Goal: Task Accomplishment & Management: Complete application form

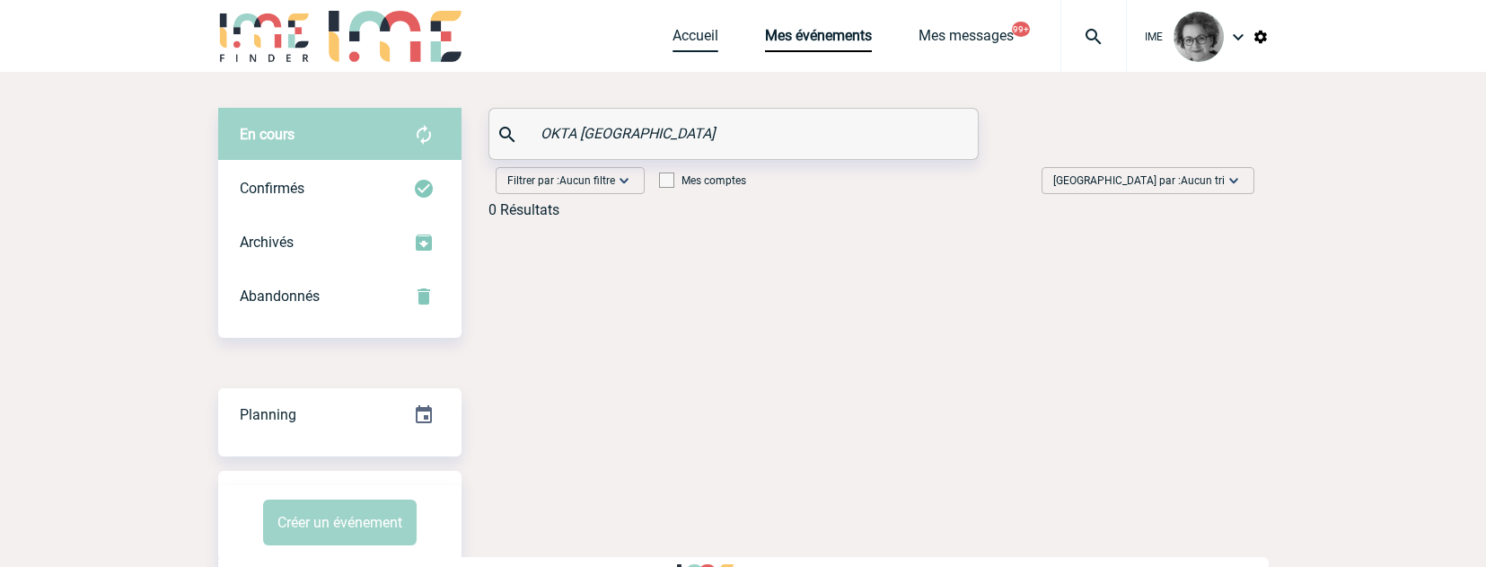
click at [698, 42] on link "Accueil" at bounding box center [696, 39] width 46 height 25
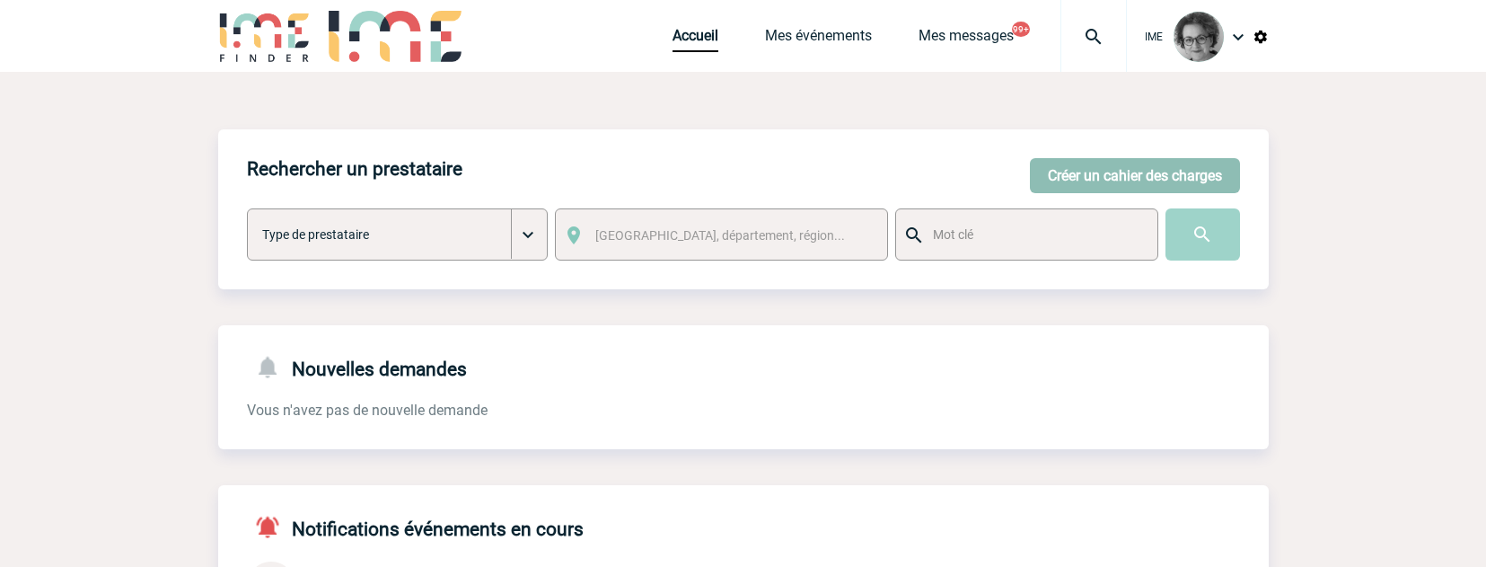
click at [1141, 173] on button "Créer un cahier des charges" at bounding box center [1135, 175] width 210 height 35
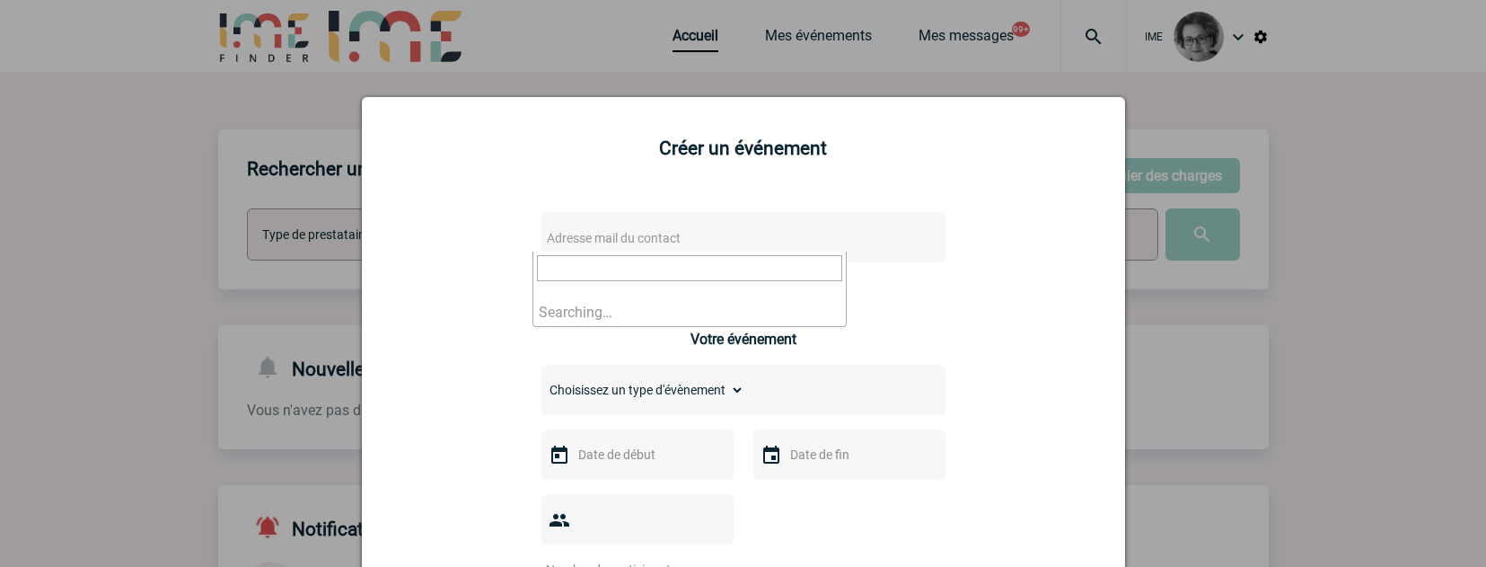
click at [842, 240] on span "Adresse mail du contact" at bounding box center [697, 237] width 314 height 25
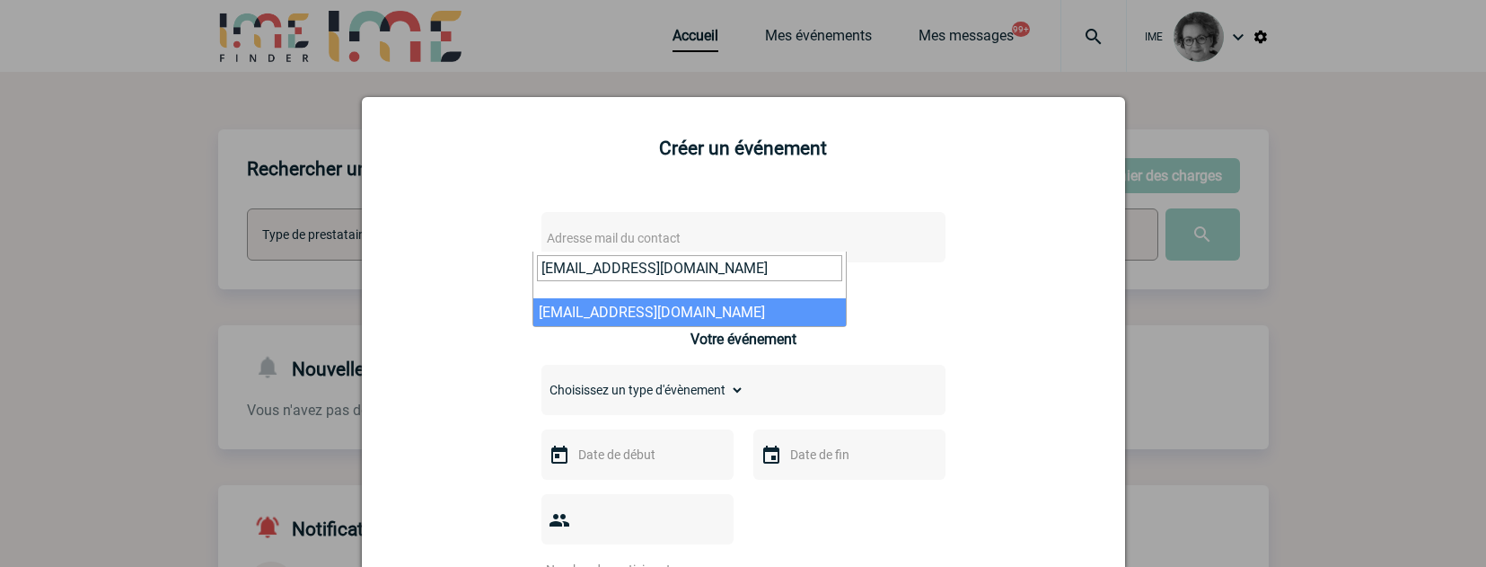
type input "celine.villot@rte-france.com"
select select "129548"
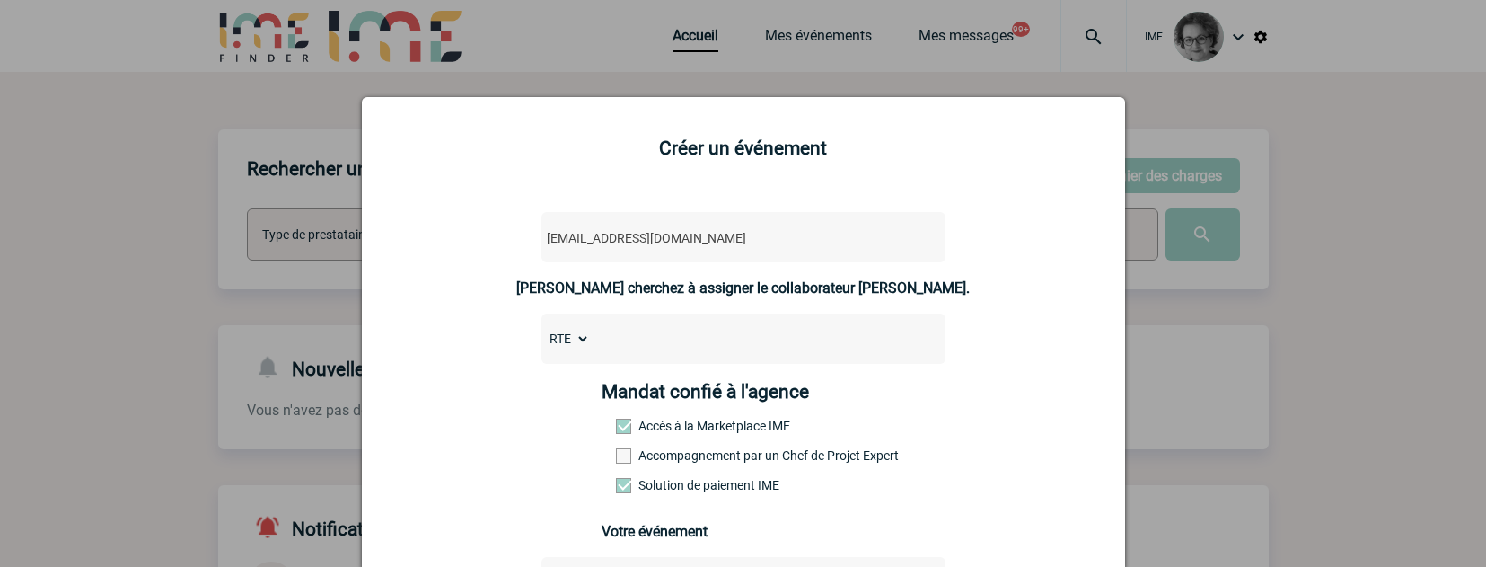
click at [673, 454] on label "Accompagnement par un Chef de Projet Expert" at bounding box center [655, 455] width 79 height 14
click at [0, 0] on input "Accompagnement par un Chef de Projet Expert" at bounding box center [0, 0] width 0 height 0
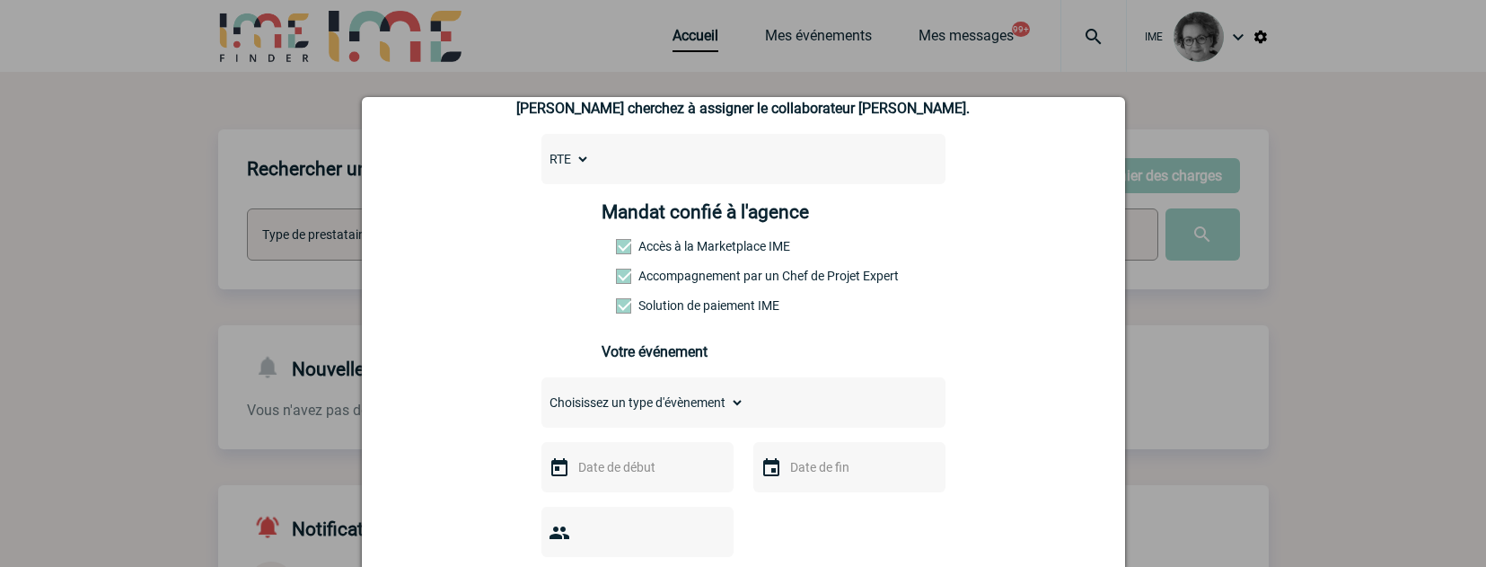
scroll to position [269, 0]
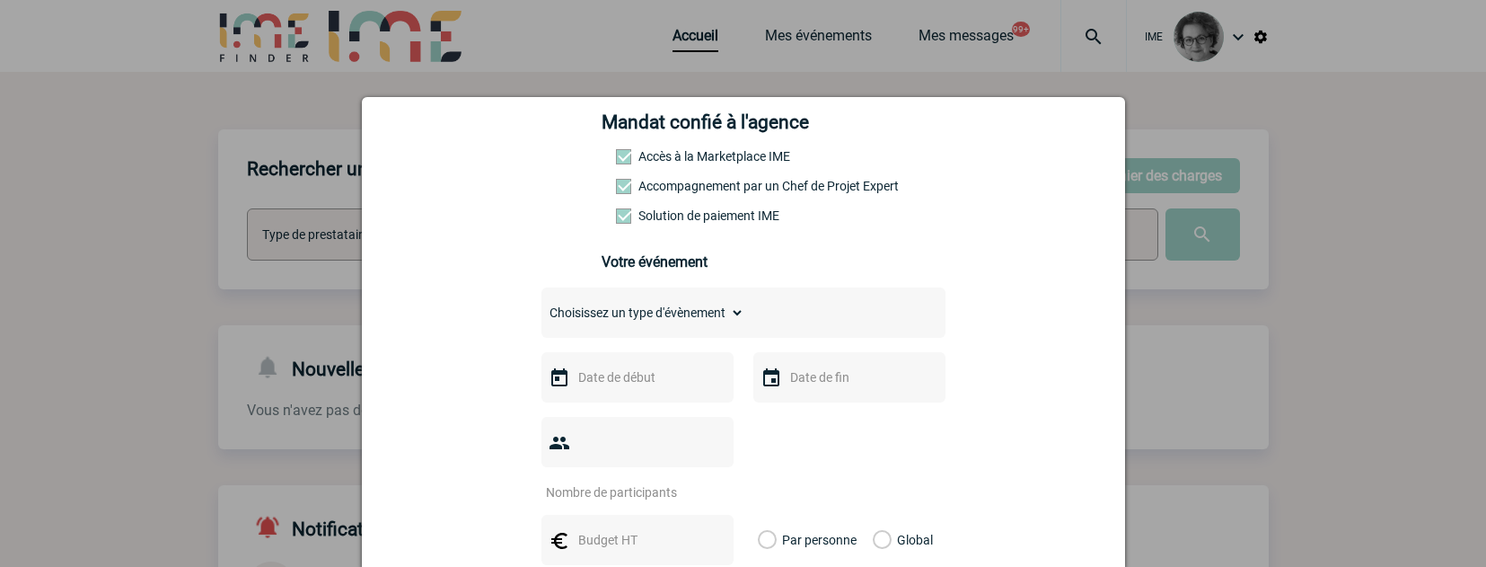
click at [688, 315] on select "Choisissez un type d'évènement Séminaire avec nuitée Séminaire sans nuitée Repa…" at bounding box center [643, 312] width 203 height 25
select select "1"
click at [542, 304] on select "Choisissez un type d'évènement Séminaire avec nuitée Séminaire sans nuitée Repa…" at bounding box center [643, 312] width 203 height 25
click at [655, 383] on input "text" at bounding box center [636, 377] width 124 height 23
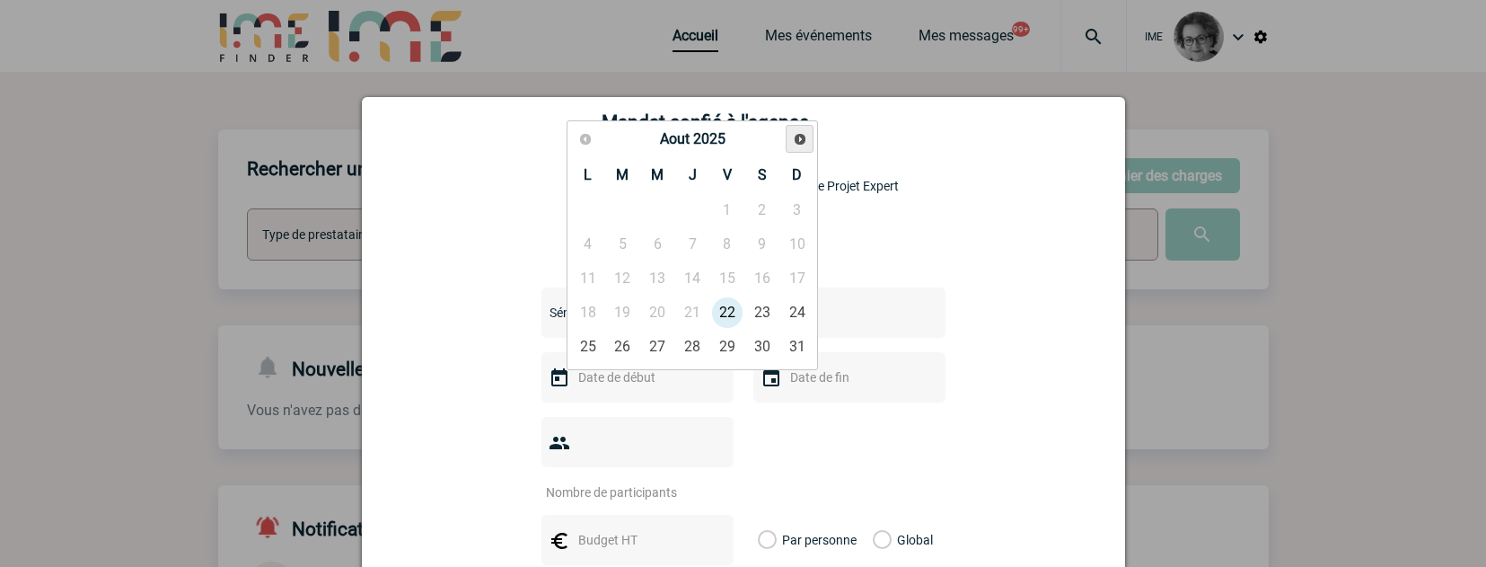
click at [797, 142] on span "Suivant" at bounding box center [800, 139] width 14 height 14
click at [589, 143] on span "Précédent" at bounding box center [585, 139] width 14 height 14
click at [692, 278] on link "18" at bounding box center [692, 278] width 33 height 32
type input "18-09-2025"
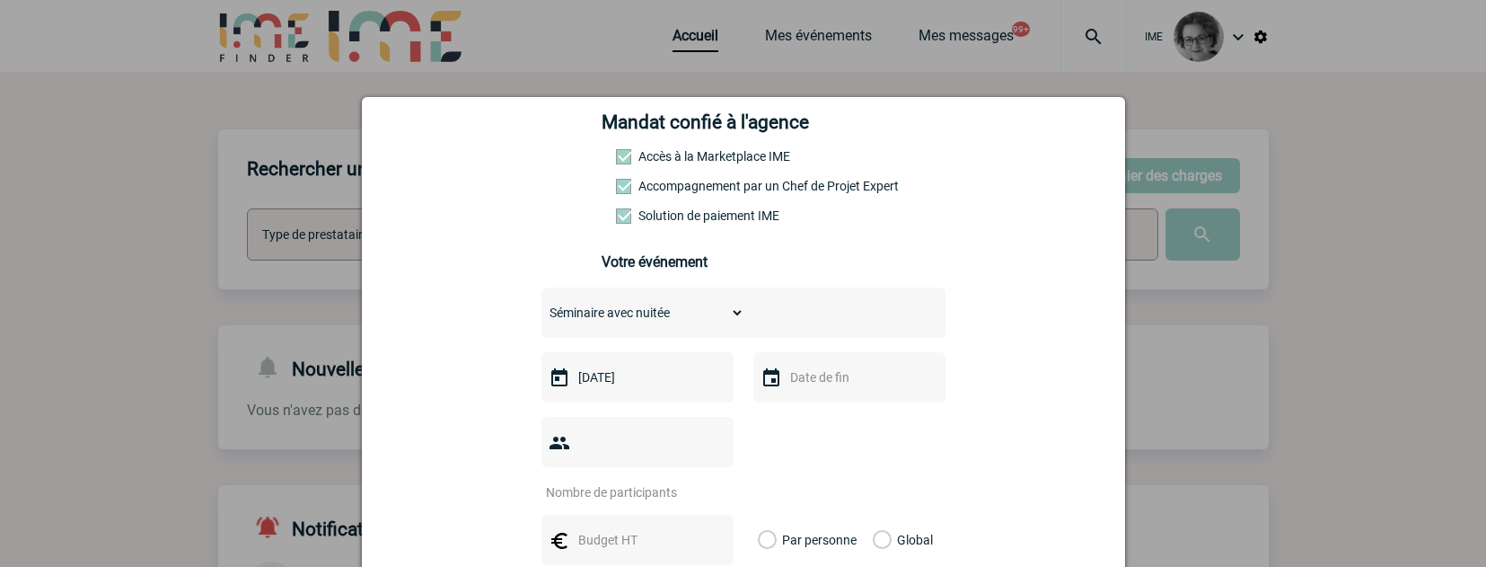
click at [798, 384] on input "text" at bounding box center [848, 377] width 124 height 23
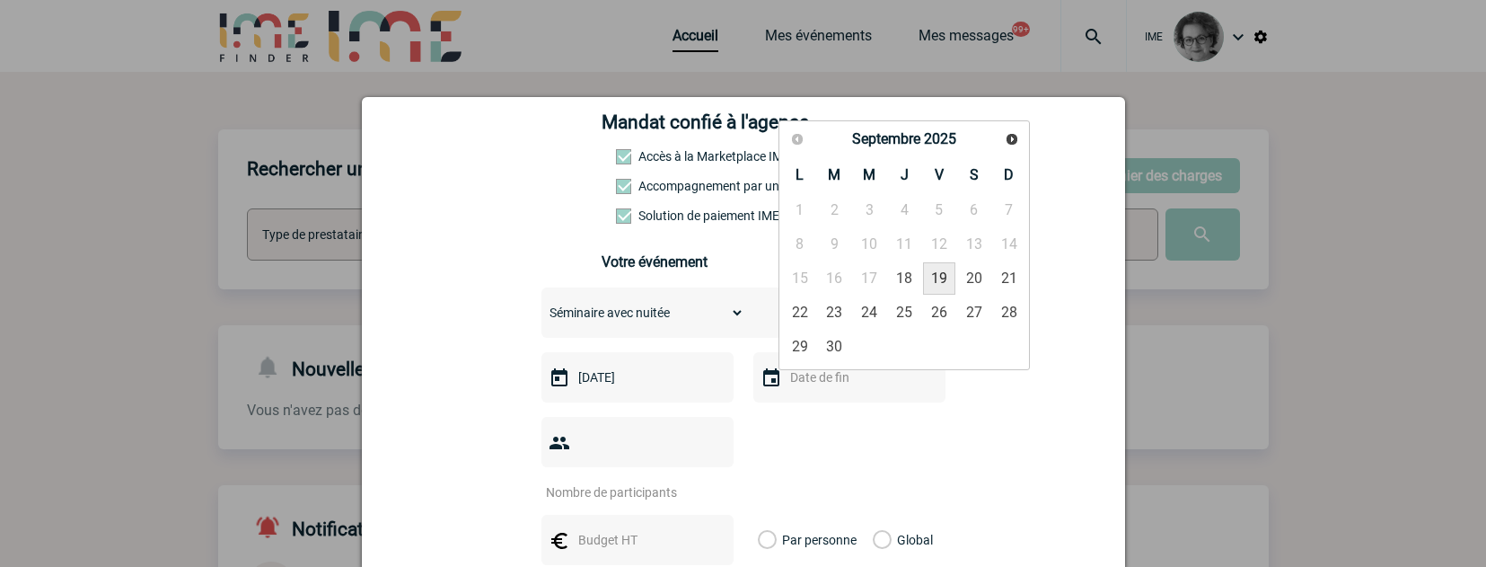
click at [936, 276] on link "19" at bounding box center [939, 278] width 33 height 32
type input "19-09-2025"
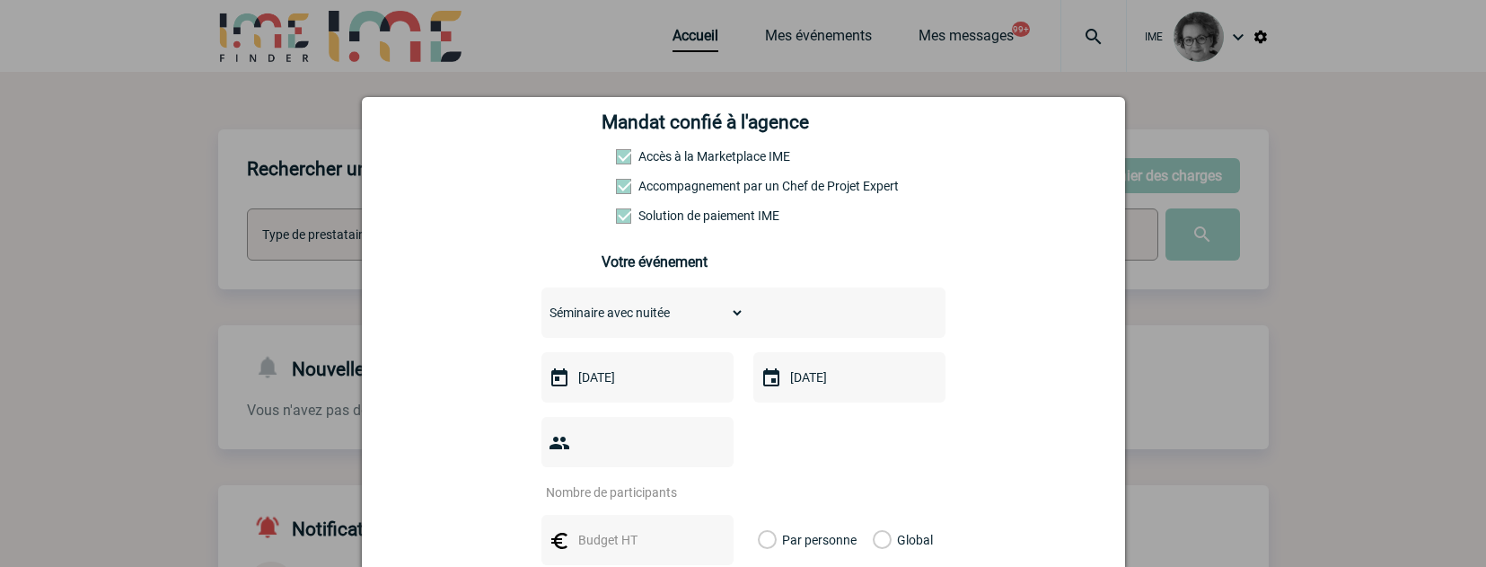
click at [670, 481] on input "number" at bounding box center [626, 492] width 169 height 23
type input "6"
click at [580, 528] on input "text" at bounding box center [636, 539] width 124 height 23
type input "3000"
click at [885, 515] on label "Global" at bounding box center [879, 540] width 12 height 50
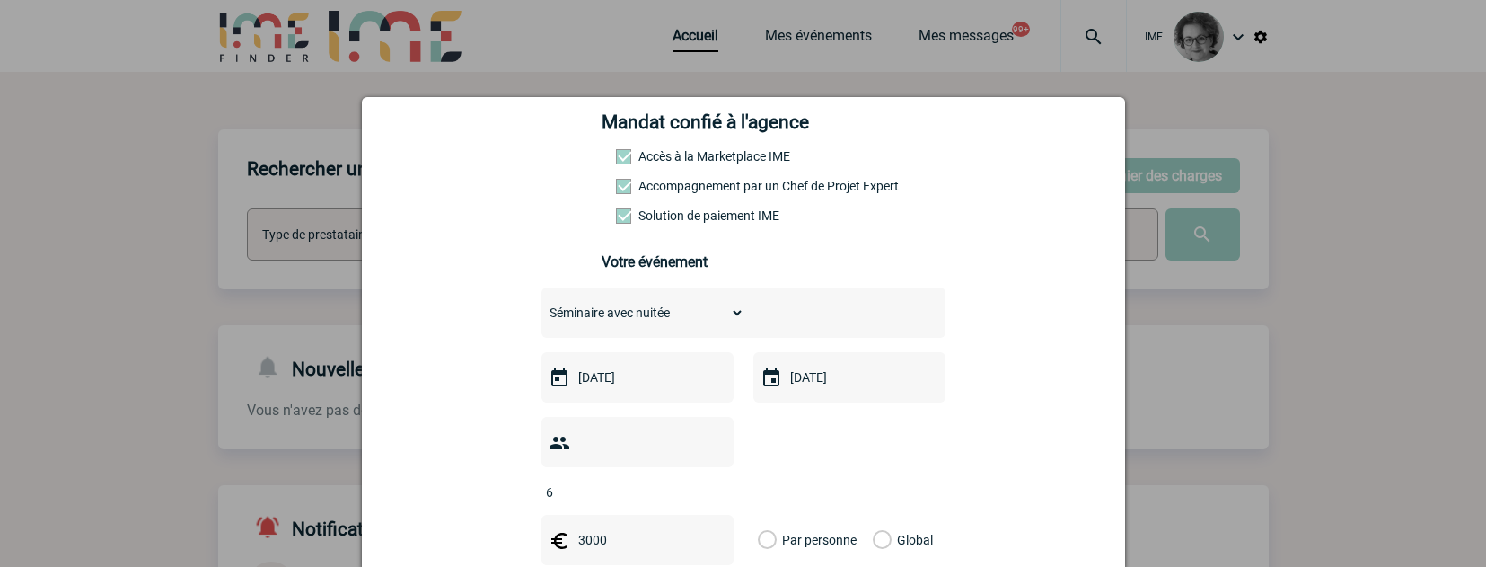
click at [0, 0] on input "Global" at bounding box center [0, 0] width 0 height 0
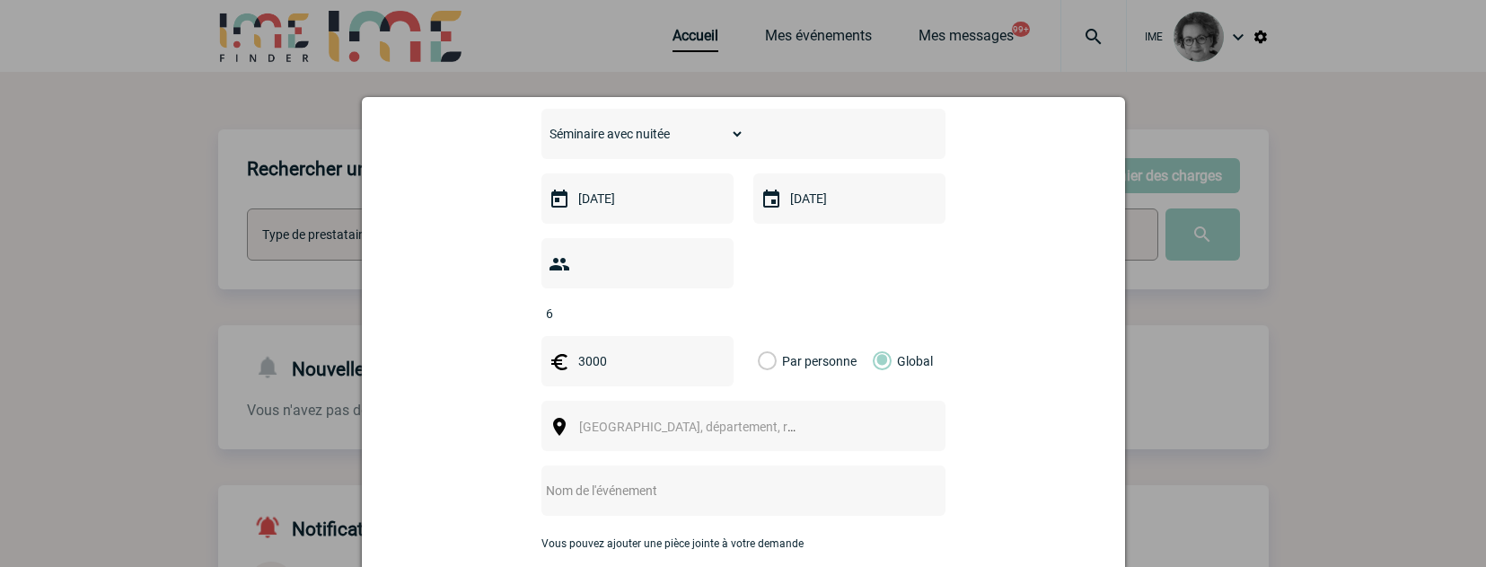
scroll to position [449, 0]
click at [756, 413] on span "Ville, département, région..." at bounding box center [695, 425] width 247 height 25
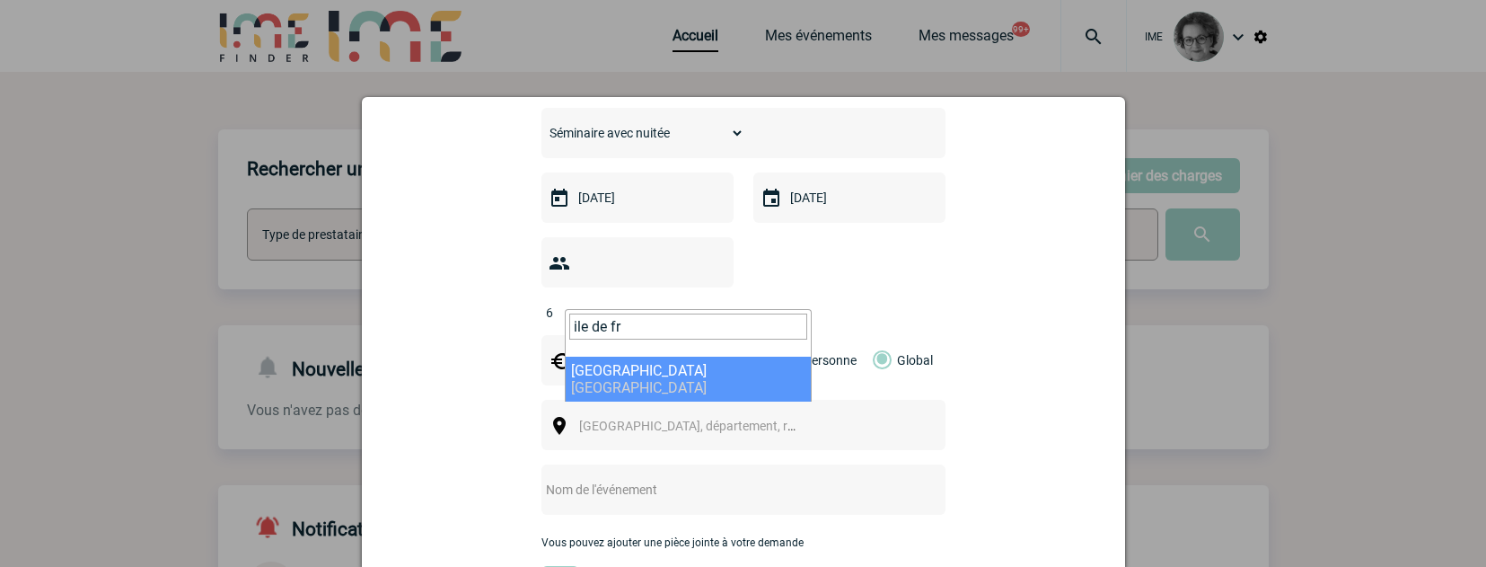
type input "ile de fr"
click at [600, 354] on span "ile de fr Ile de France France" at bounding box center [688, 355] width 247 height 93
select select "2"
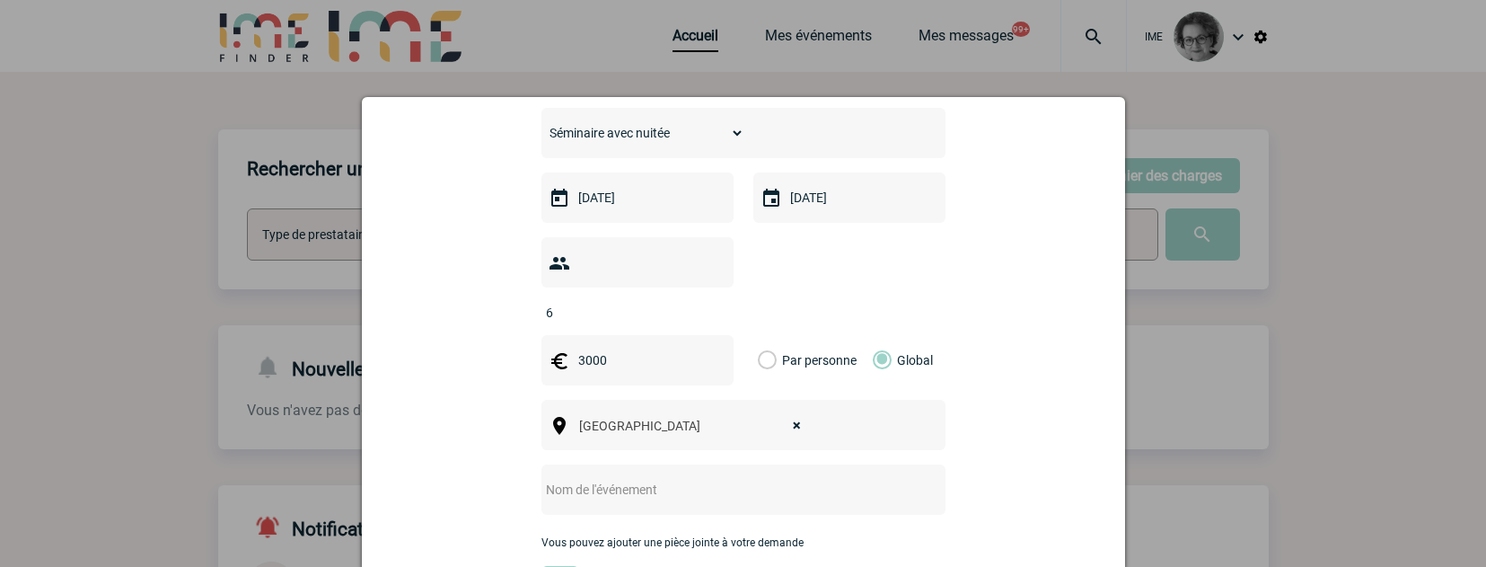
click at [582, 478] on input "text" at bounding box center [720, 489] width 357 height 23
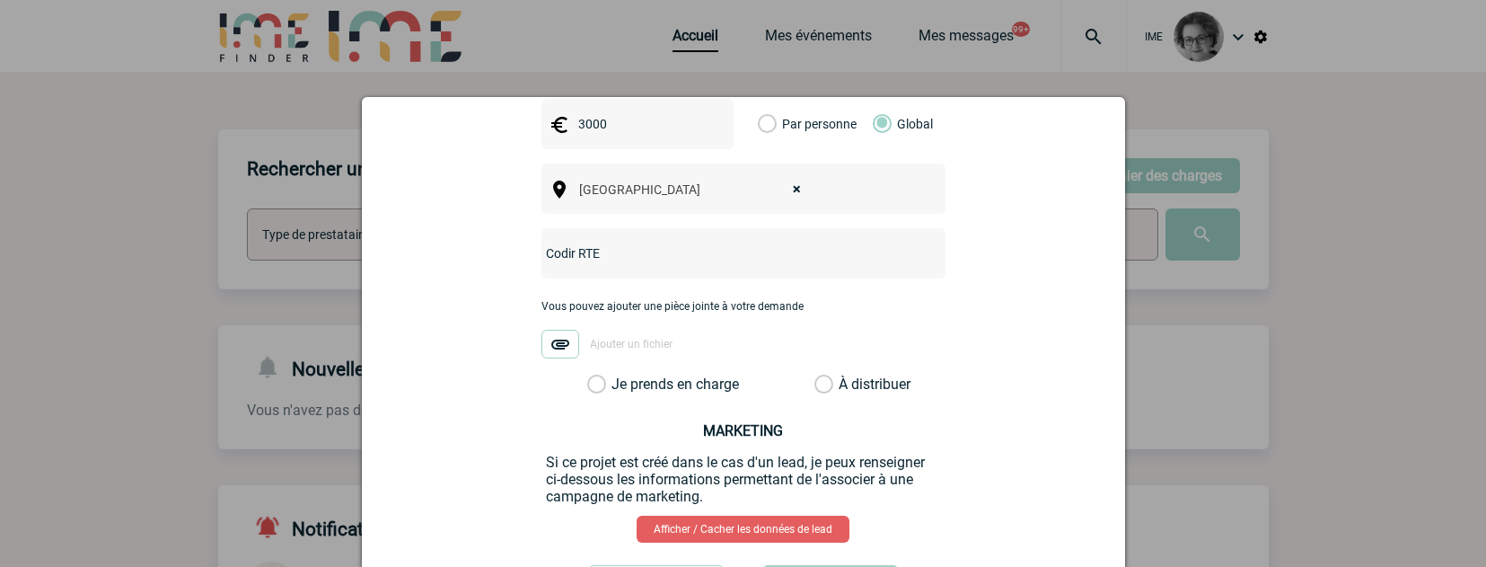
scroll to position [719, 0]
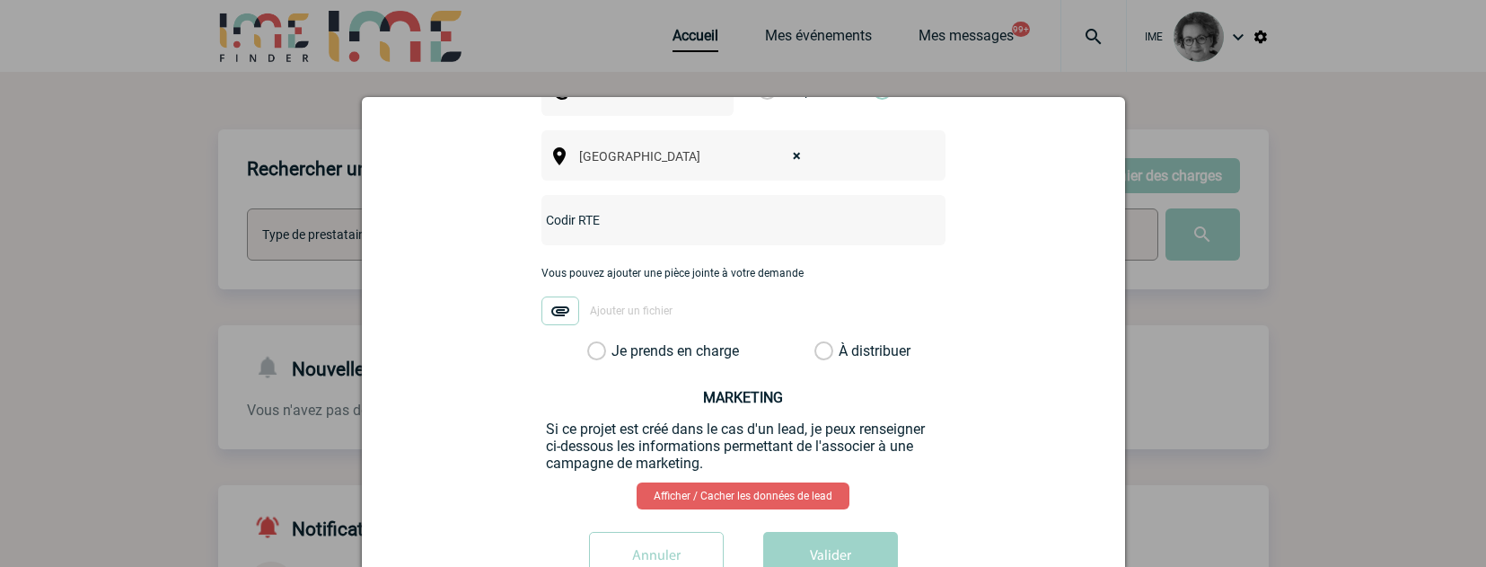
type input "Codir RTE"
click at [618, 342] on label "Je prends en charge" at bounding box center [602, 351] width 31 height 18
click at [0, 0] on input "Je prends en charge" at bounding box center [0, 0] width 0 height 0
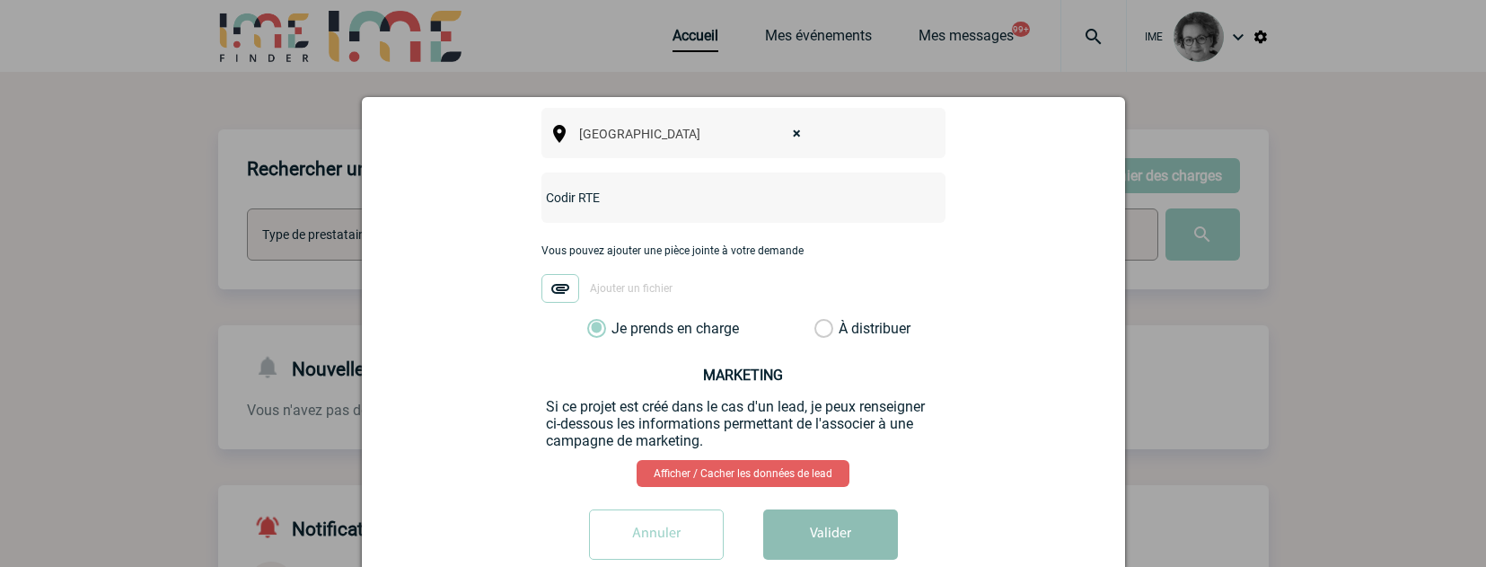
click at [834, 509] on button "Valider" at bounding box center [830, 534] width 135 height 50
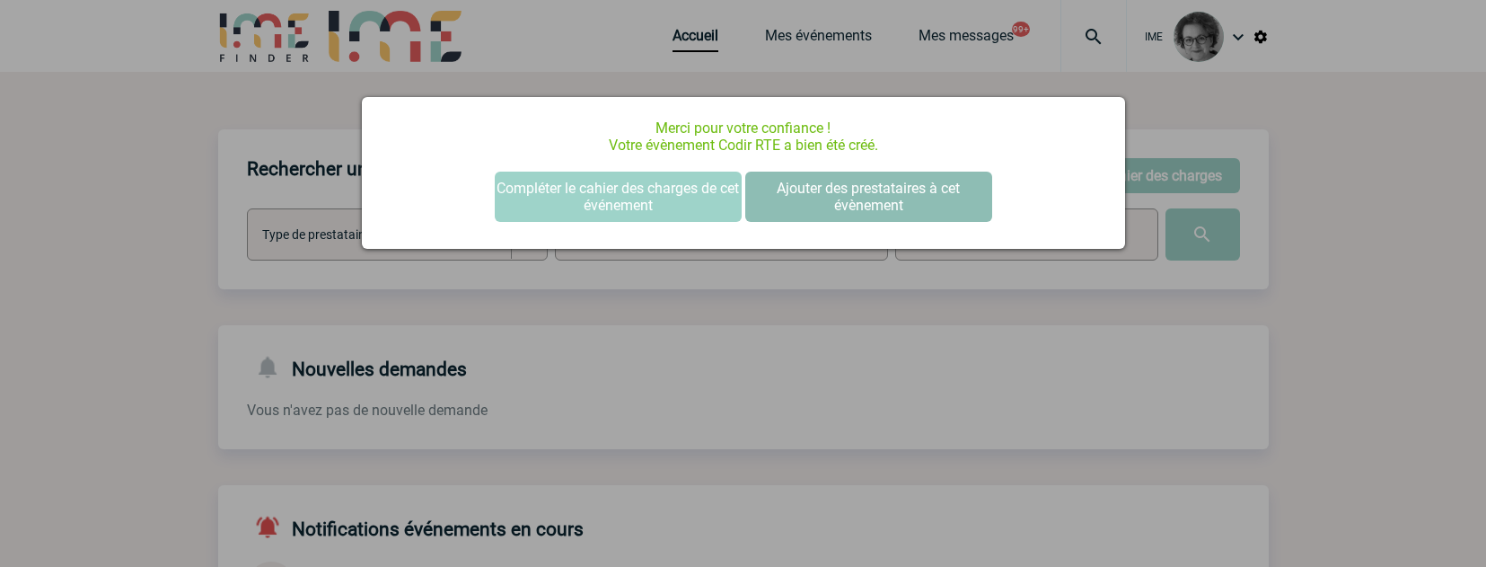
click at [810, 185] on button "Ajouter des prestataires à cet évènement" at bounding box center [868, 197] width 247 height 50
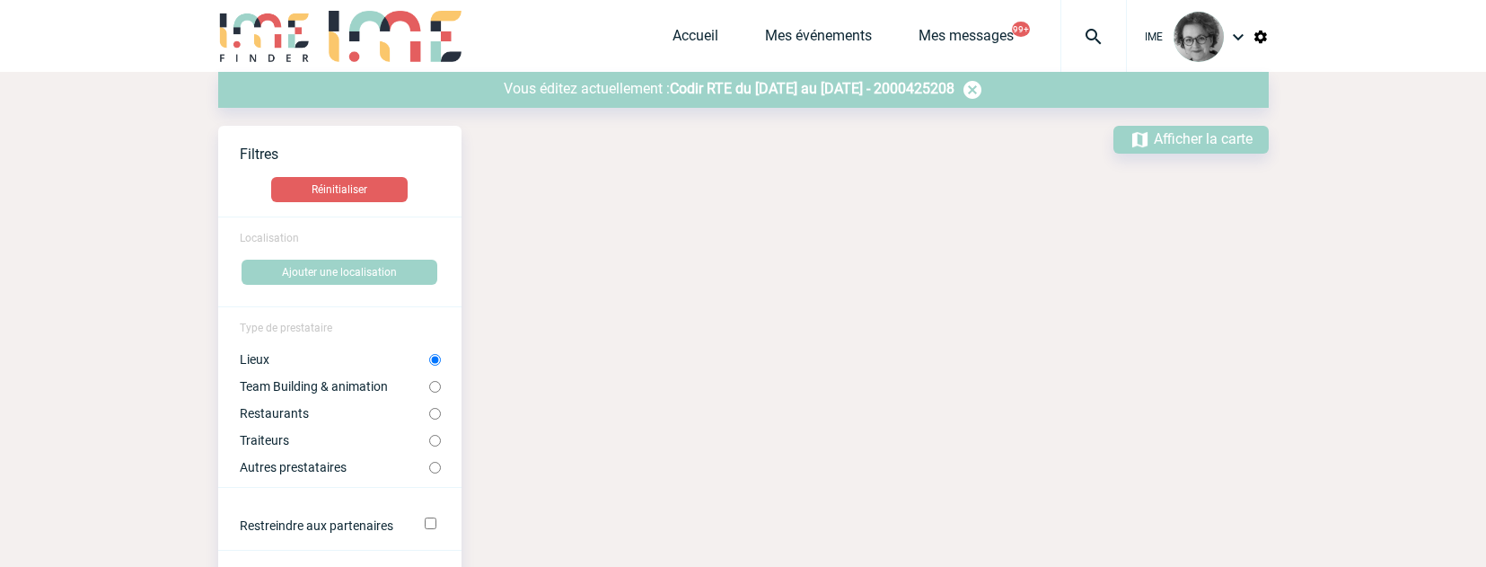
click at [765, 93] on span "Codir RTE du [DATE] au [DATE] - 2000425208" at bounding box center [812, 88] width 285 height 17
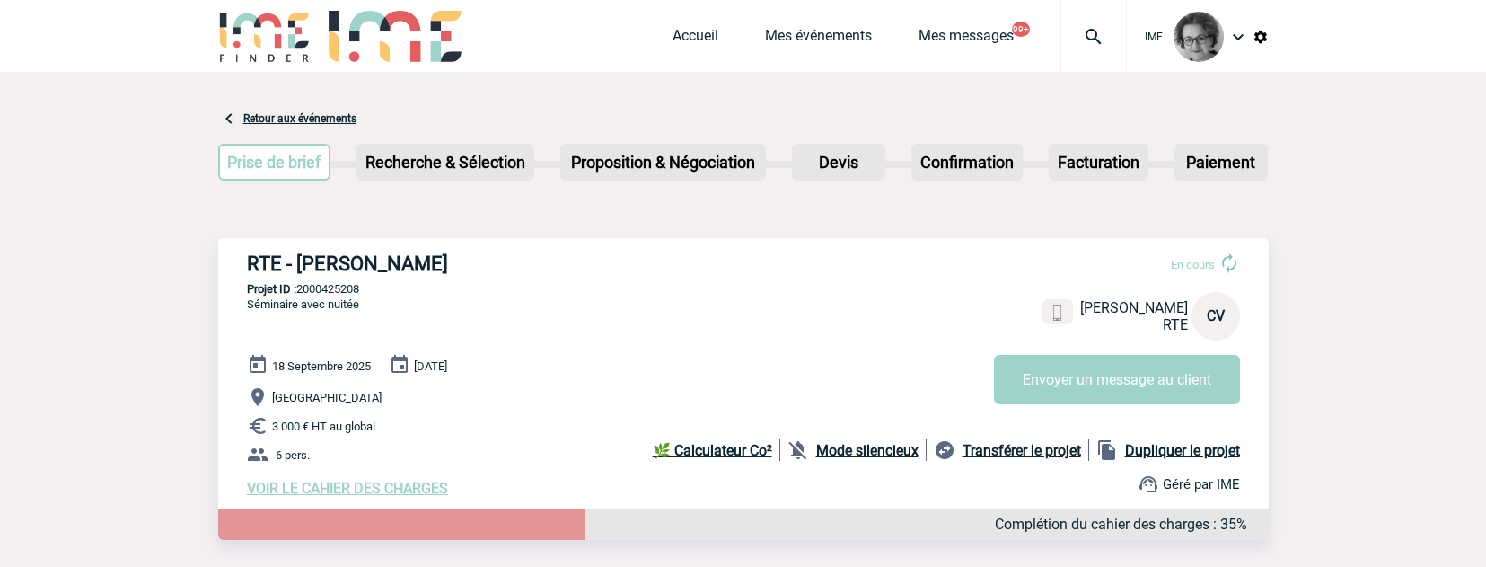
drag, startPoint x: 368, startPoint y: 295, endPoint x: 301, endPoint y: 297, distance: 67.4
click at [301, 296] on p "Projet ID : 2000425208" at bounding box center [743, 288] width 1051 height 13
copy p "2000425208"
click at [819, 503] on div "RTE - Céline VILLOT En cours Céline VILLOT RTE CV Envoyer un message au client …" at bounding box center [743, 374] width 1051 height 273
click at [733, 536] on div "Complétion du cahier des charges : 35%" at bounding box center [743, 523] width 1051 height 31
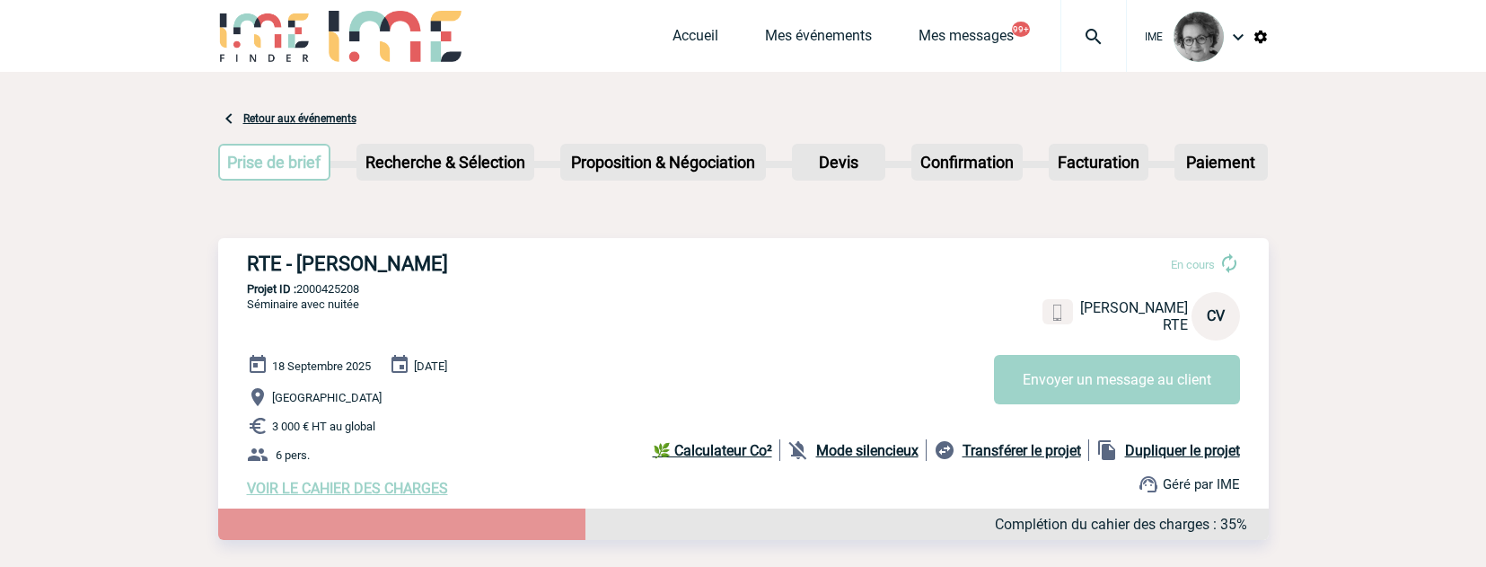
drag, startPoint x: 386, startPoint y: 295, endPoint x: 301, endPoint y: 293, distance: 85.3
click at [301, 293] on p "Projet ID : 2000425208" at bounding box center [743, 288] width 1051 height 13
copy p "2000425208"
